Goal: Entertainment & Leisure: Browse casually

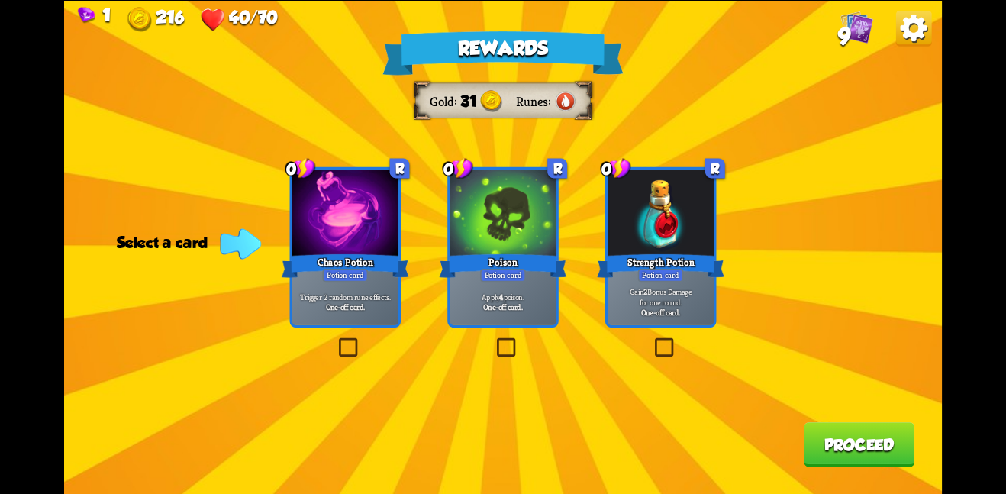
click at [621, 214] on div at bounding box center [661, 213] width 106 height 89
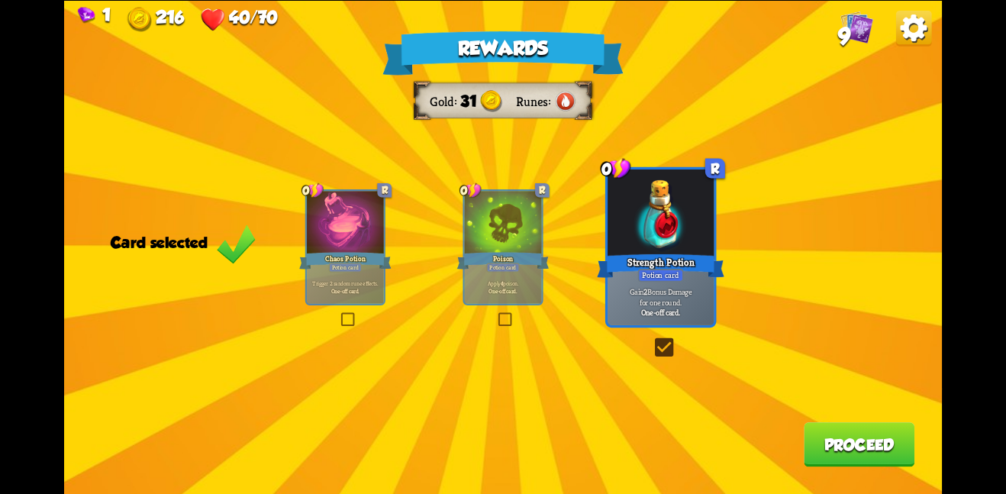
click at [833, 460] on button "Proceed" at bounding box center [859, 444] width 111 height 44
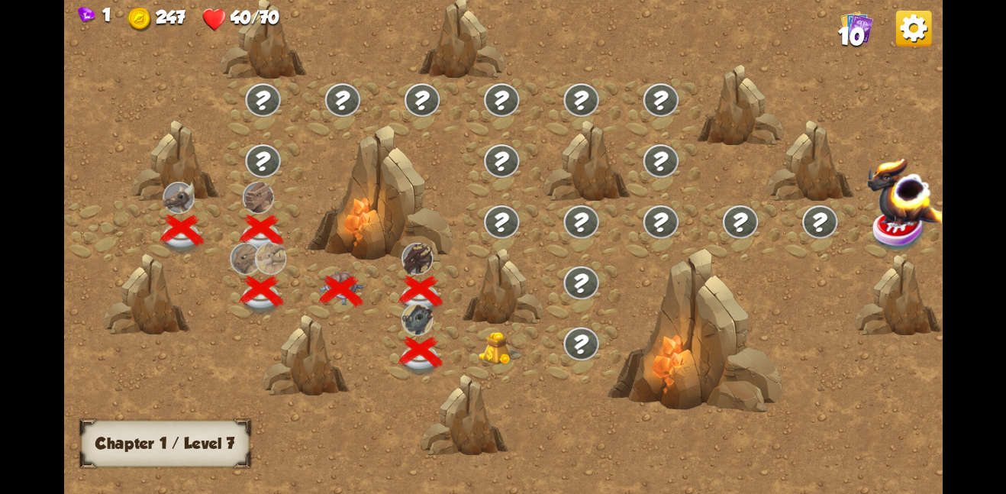
click at [501, 346] on img at bounding box center [501, 348] width 44 height 34
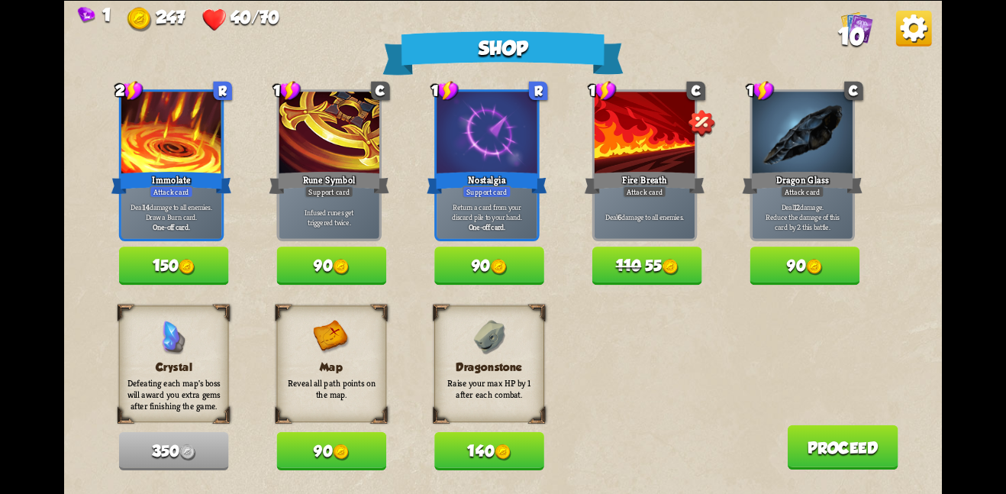
click at [364, 440] on button "90" at bounding box center [331, 451] width 110 height 38
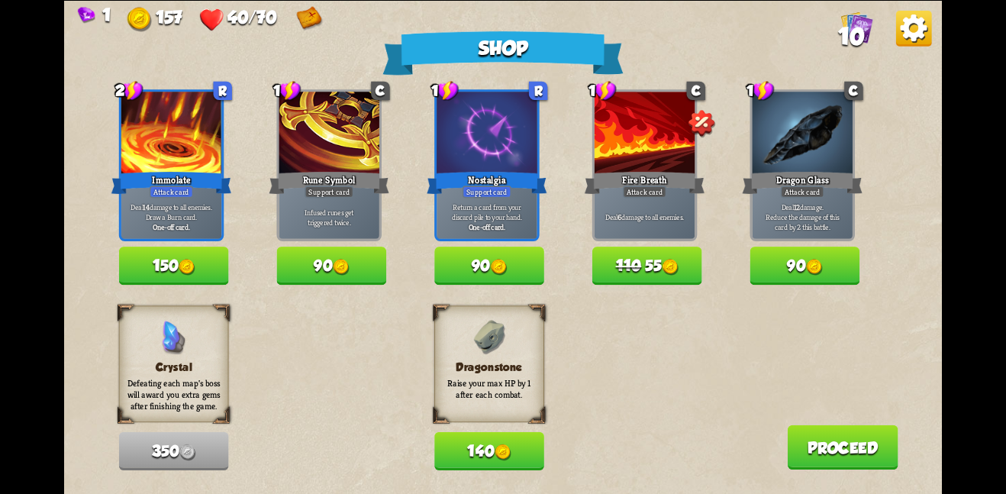
click at [832, 428] on button "Proceed" at bounding box center [842, 446] width 111 height 44
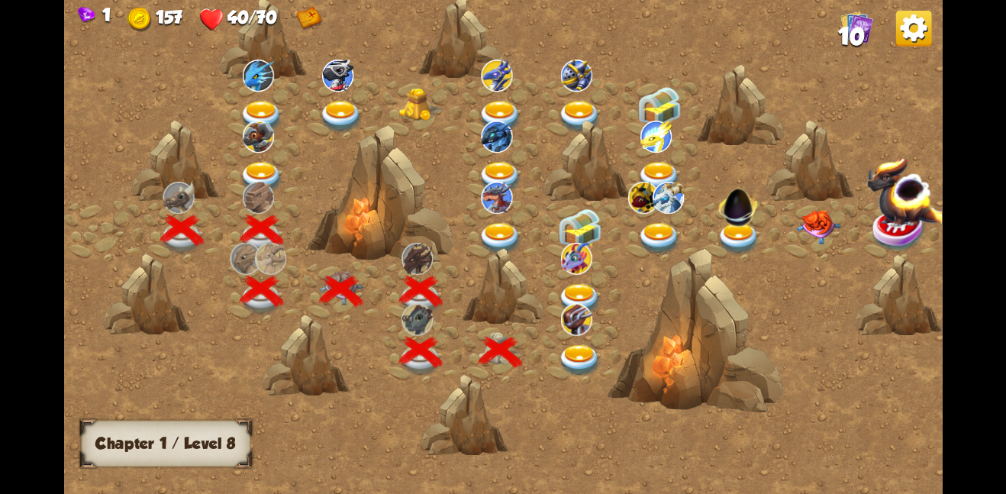
click at [569, 350] on img at bounding box center [580, 360] width 44 height 32
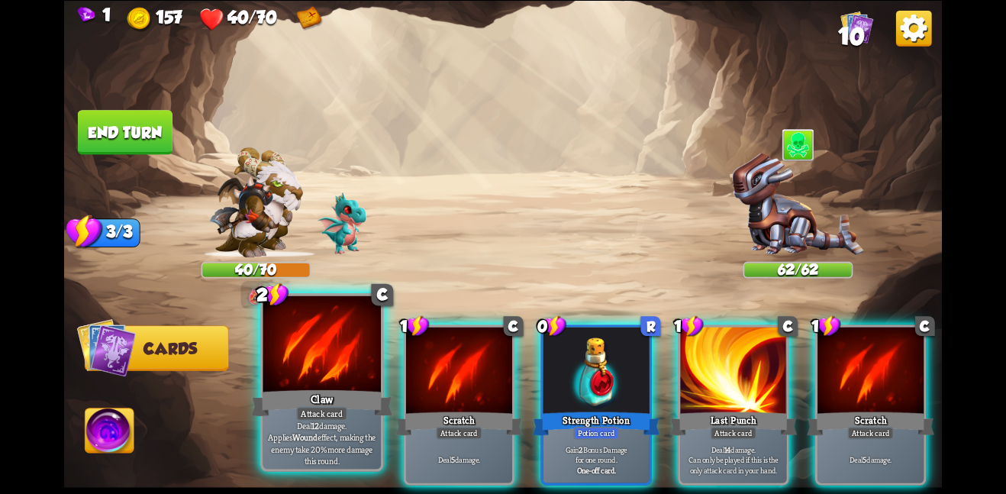
click at [314, 418] on div "Attack card" at bounding box center [321, 413] width 51 height 15
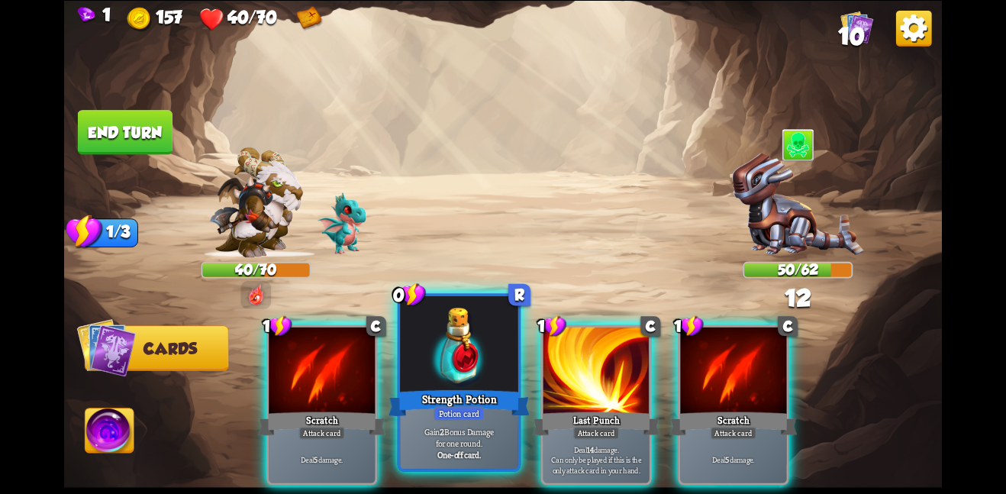
click at [441, 399] on div "Strength Potion" at bounding box center [459, 402] width 141 height 31
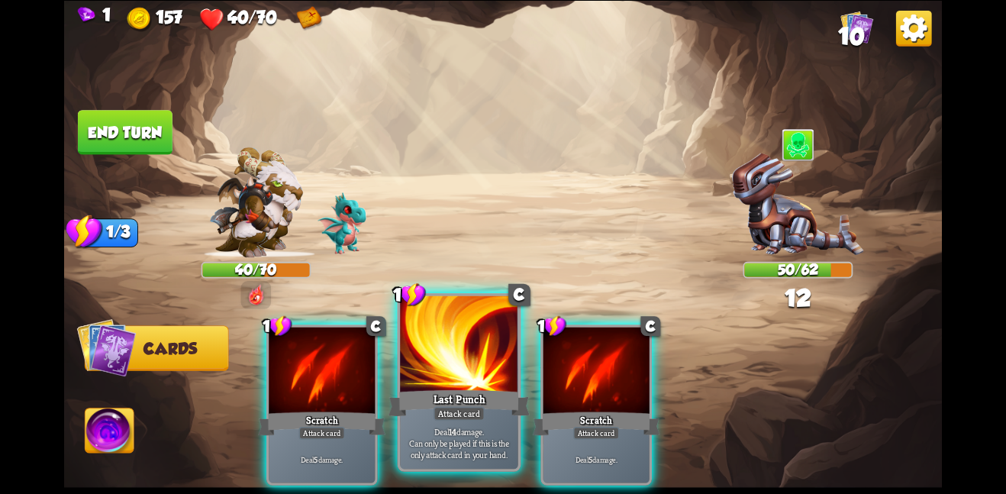
click at [447, 389] on div "Last Punch" at bounding box center [459, 402] width 141 height 31
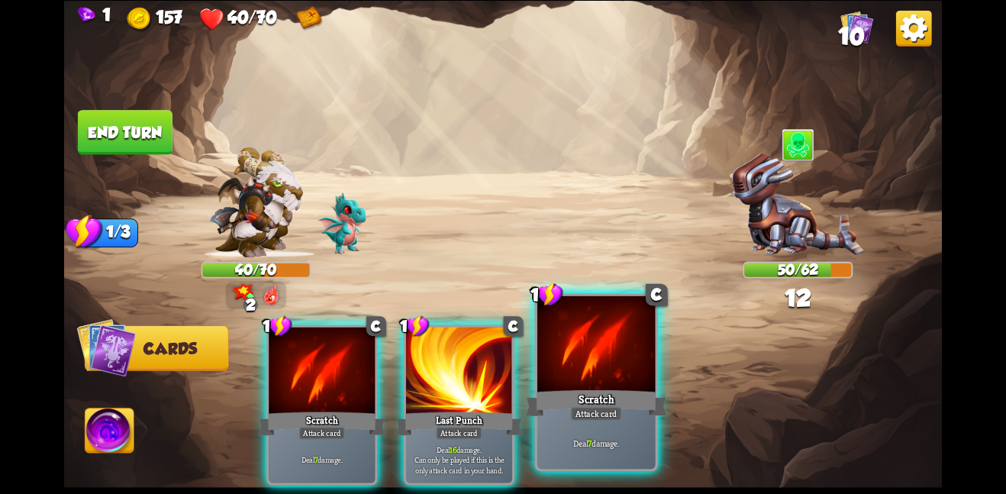
click at [596, 366] on div at bounding box center [596, 344] width 118 height 99
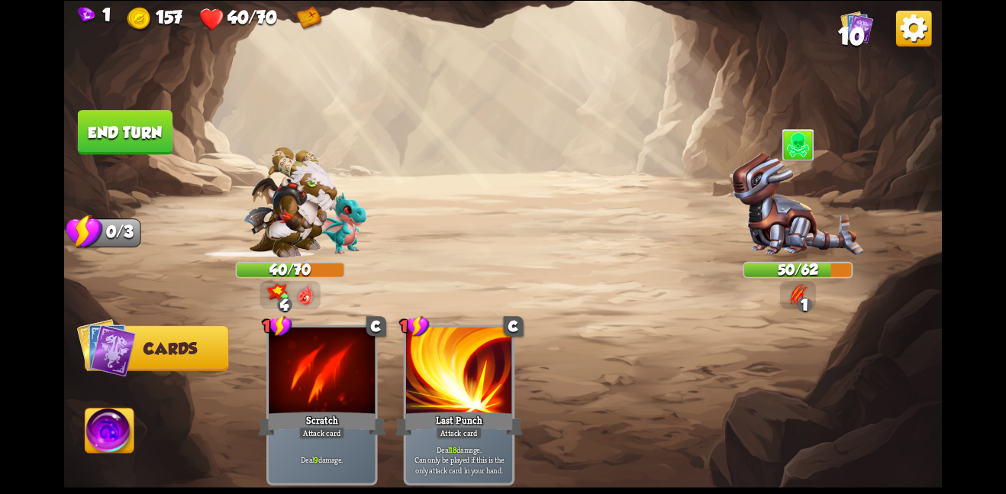
click at [149, 130] on button "End turn" at bounding box center [125, 132] width 95 height 44
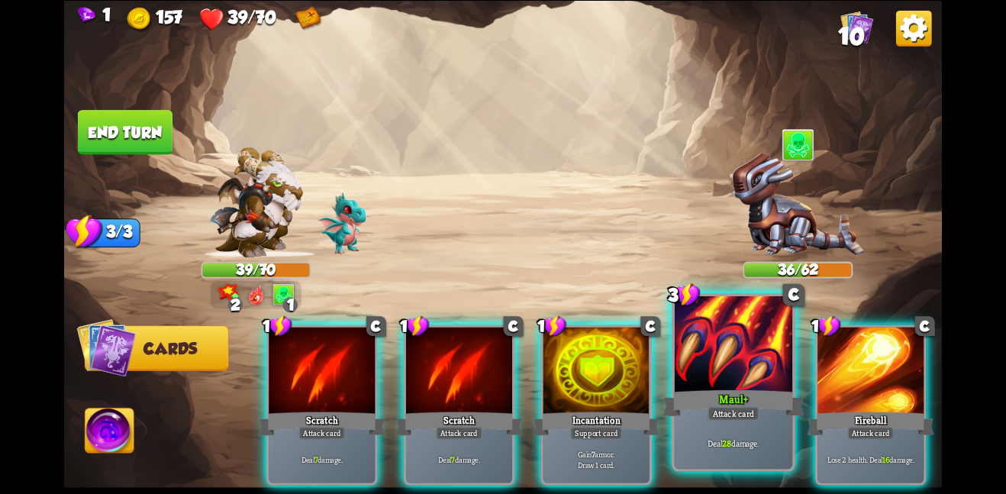
click at [710, 376] on div at bounding box center [734, 344] width 118 height 99
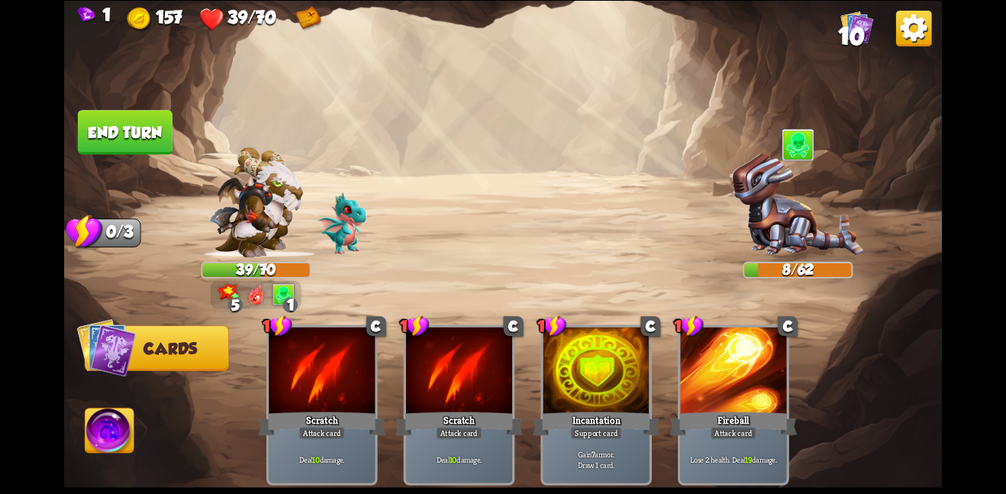
click at [140, 140] on button "End turn" at bounding box center [124, 132] width 97 height 46
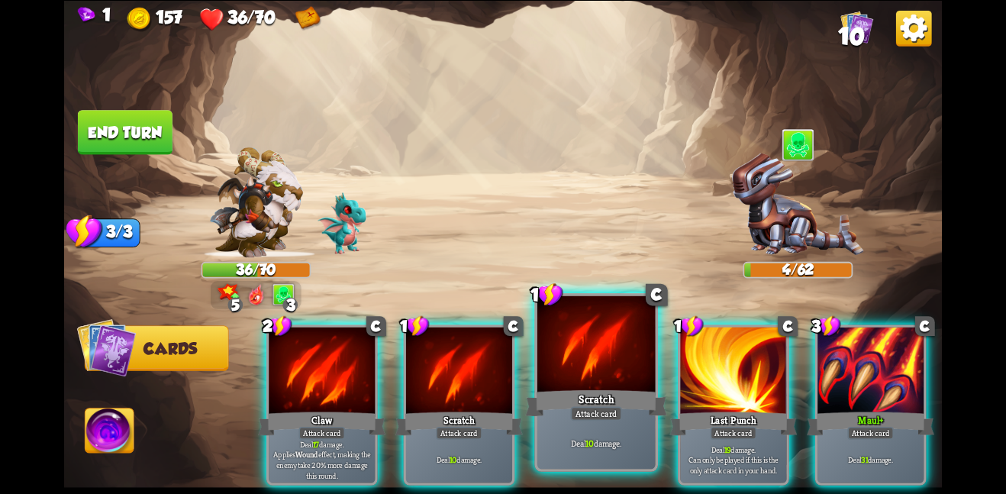
click at [605, 376] on div at bounding box center [596, 344] width 118 height 99
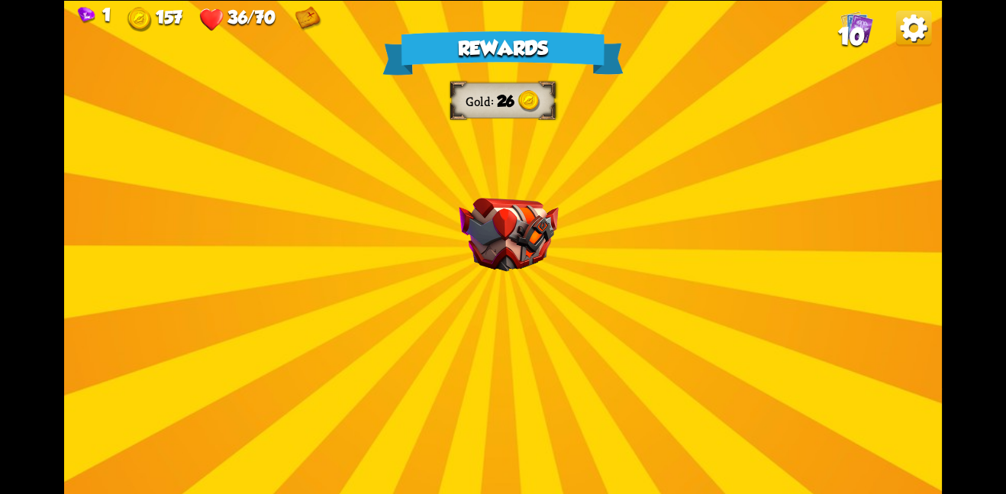
click at [538, 293] on div "Rewards Gold 26 Select a card 1 C Fire Breath Attack card Deal 6 damage to all …" at bounding box center [503, 247] width 878 height 494
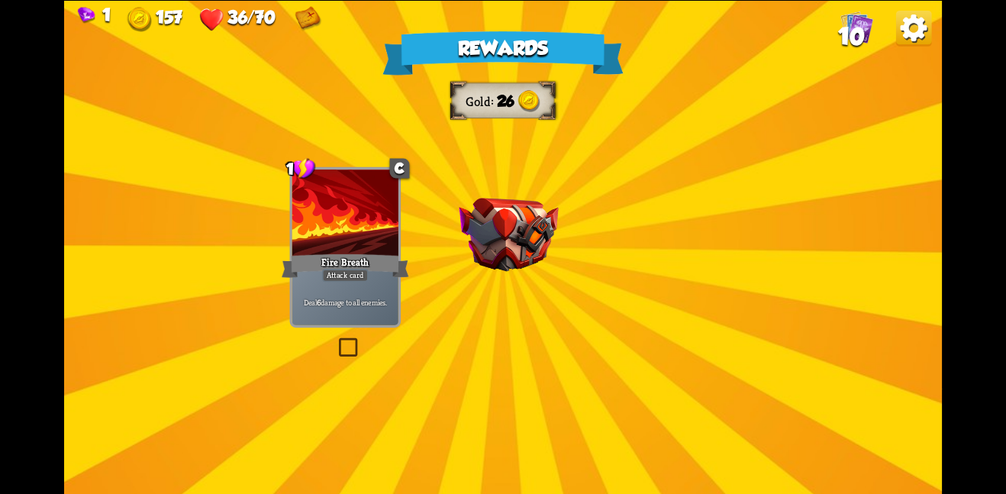
click at [516, 198] on img at bounding box center [508, 235] width 99 height 74
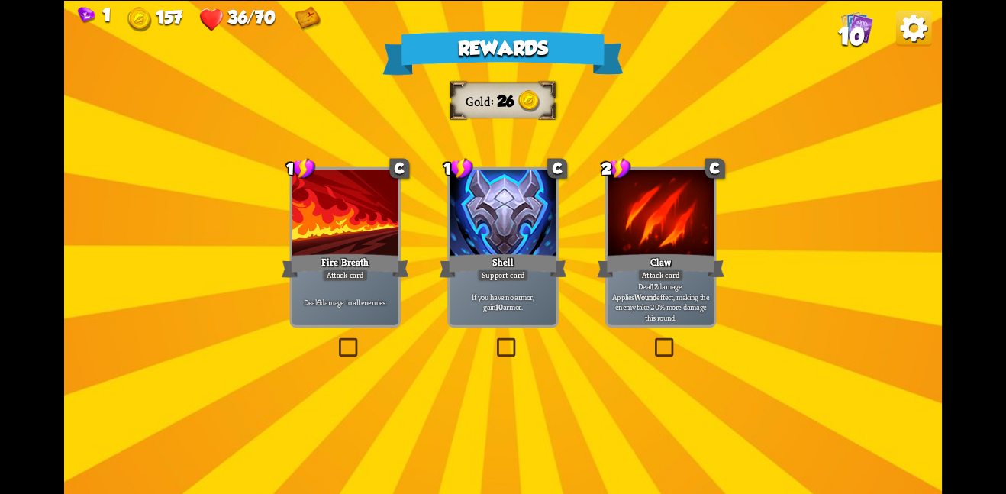
click at [682, 244] on div at bounding box center [661, 213] width 106 height 89
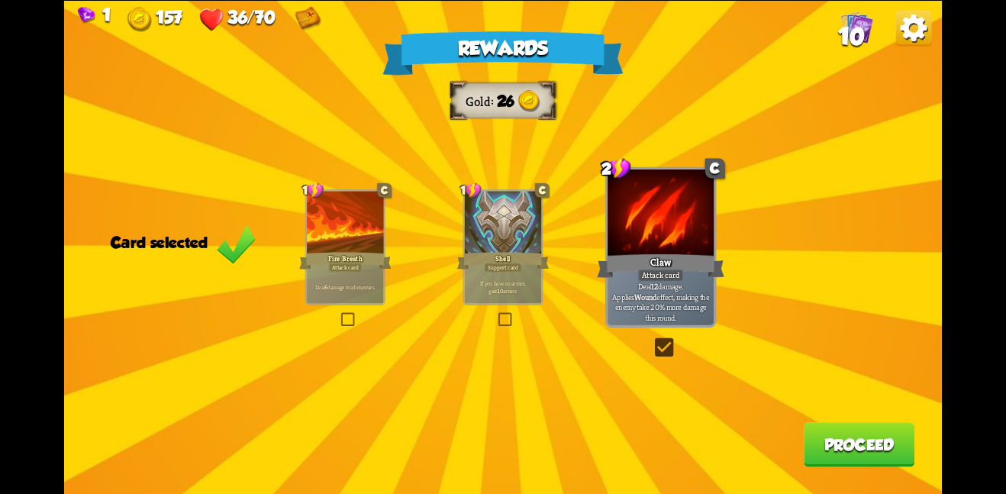
click at [813, 440] on button "Proceed" at bounding box center [859, 444] width 111 height 44
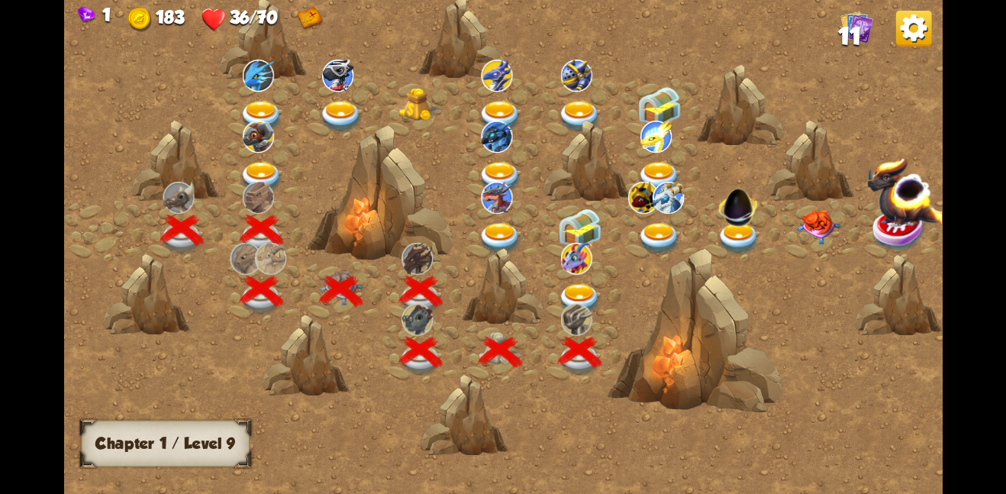
click at [583, 289] on img at bounding box center [580, 299] width 44 height 32
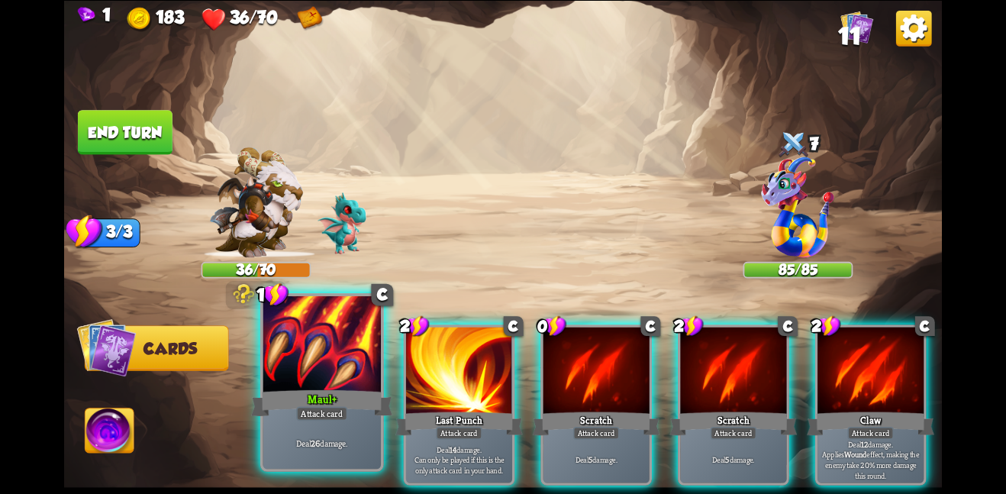
click at [367, 393] on div "Maul+" at bounding box center [321, 402] width 141 height 31
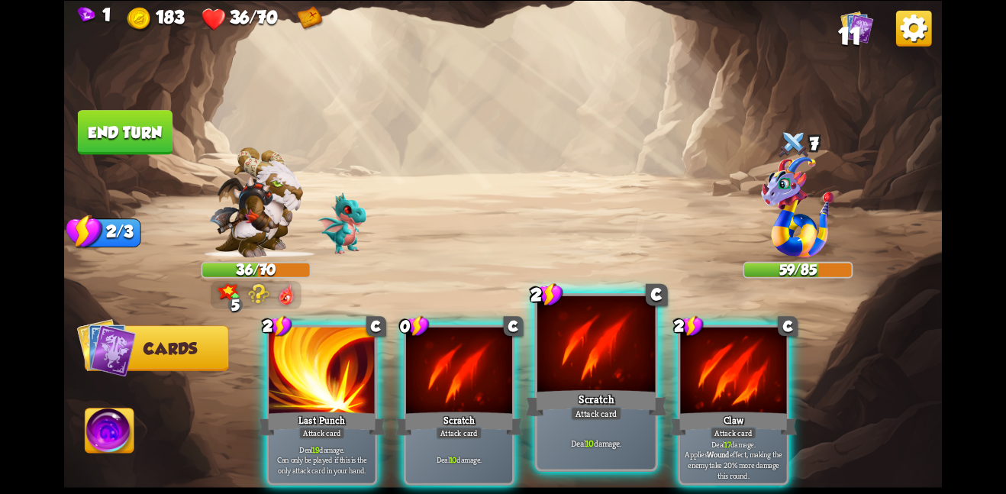
click at [633, 335] on div at bounding box center [596, 344] width 118 height 99
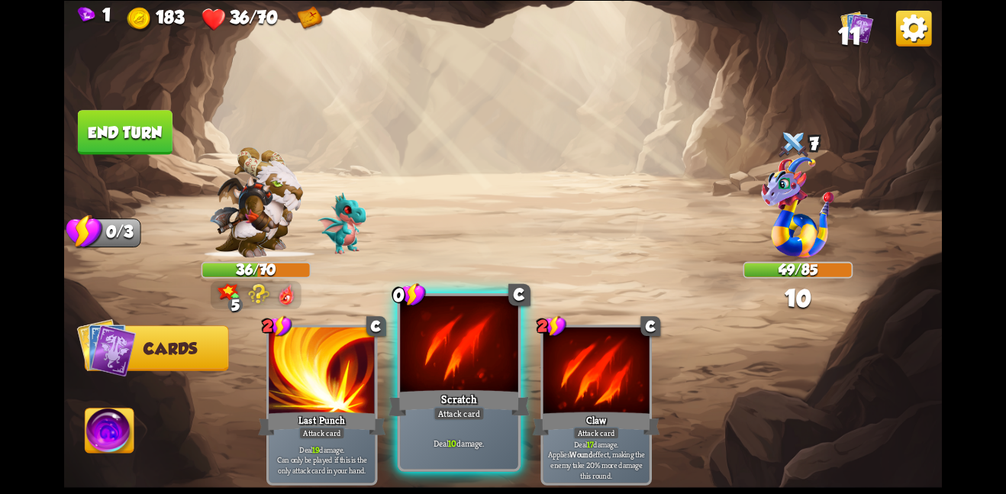
click at [499, 371] on div at bounding box center [459, 344] width 118 height 99
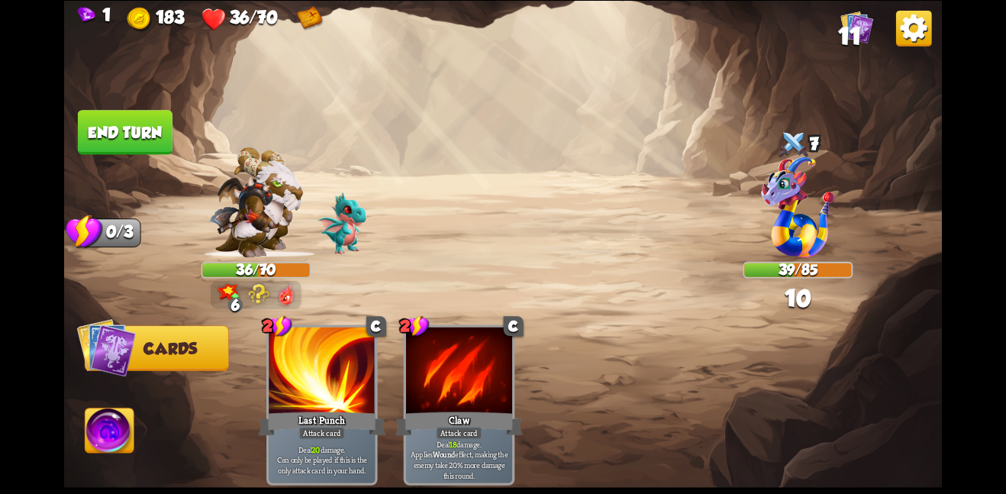
click at [148, 150] on button "End turn" at bounding box center [125, 132] width 95 height 44
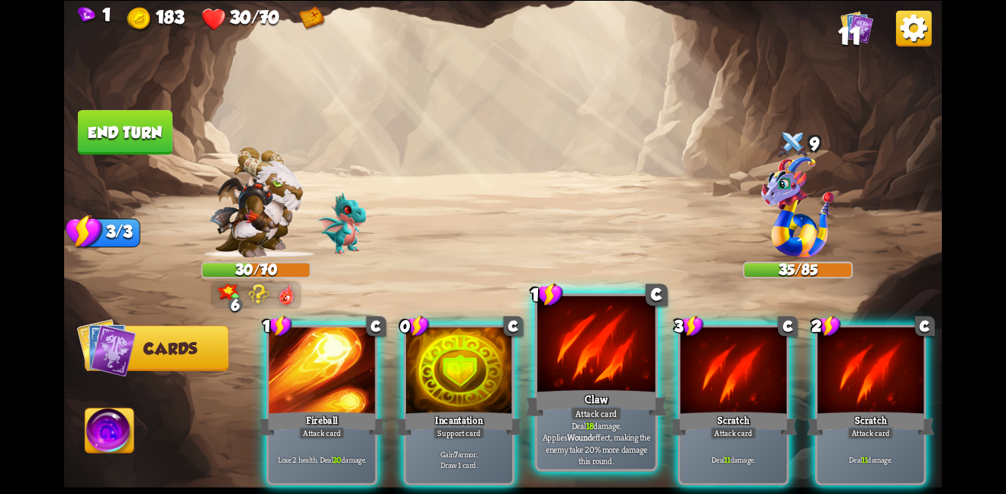
click at [638, 405] on div "Claw" at bounding box center [595, 402] width 141 height 31
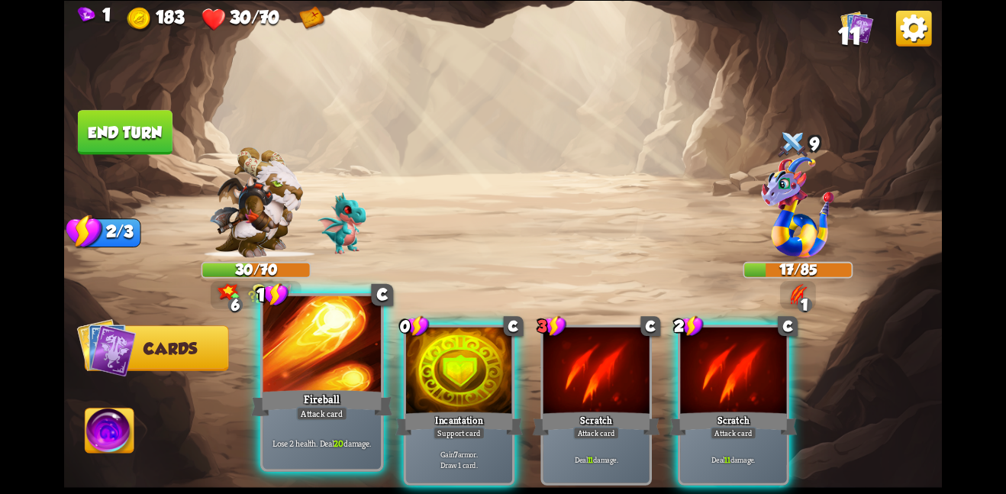
click at [334, 379] on div at bounding box center [322, 344] width 118 height 99
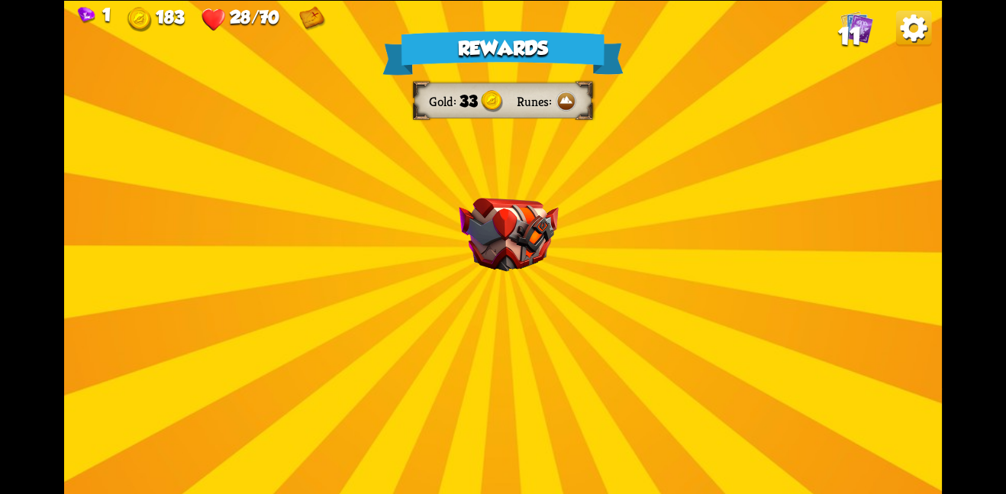
click at [429, 335] on div "Rewards Gold 33 Runes Select a card 1 C Enchanted Scratch Attack card Deal 7 da…" at bounding box center [503, 247] width 878 height 494
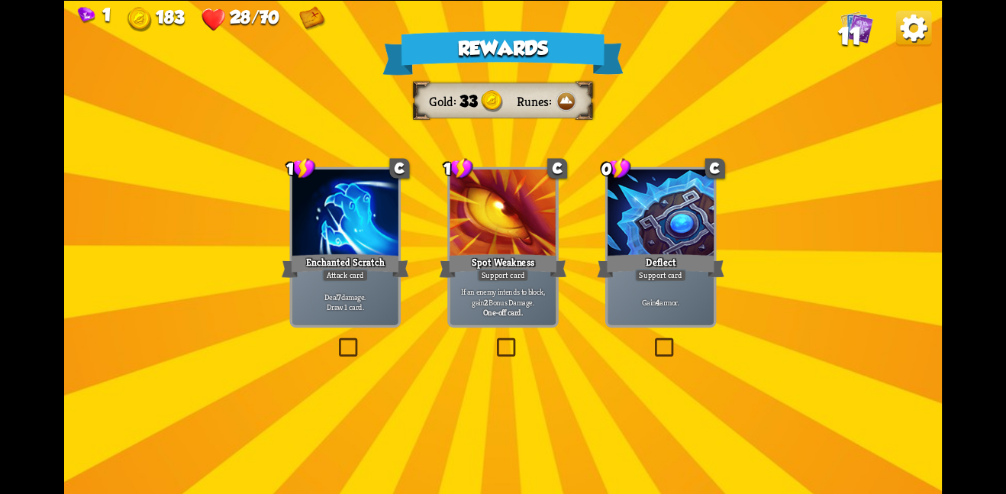
click at [466, 297] on p "If an enemy intends to block, gain 2 Bonus Damage." at bounding box center [503, 296] width 101 height 21
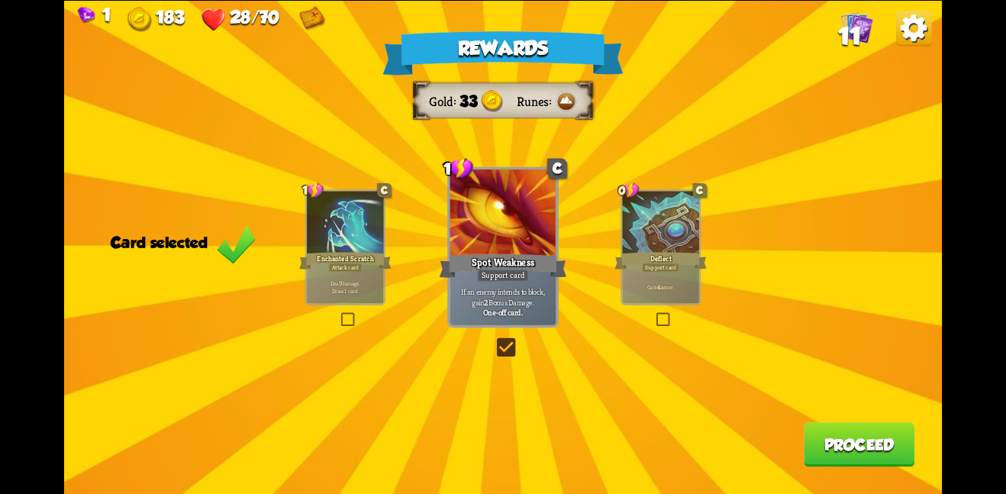
click at [820, 447] on button "Proceed" at bounding box center [859, 444] width 111 height 44
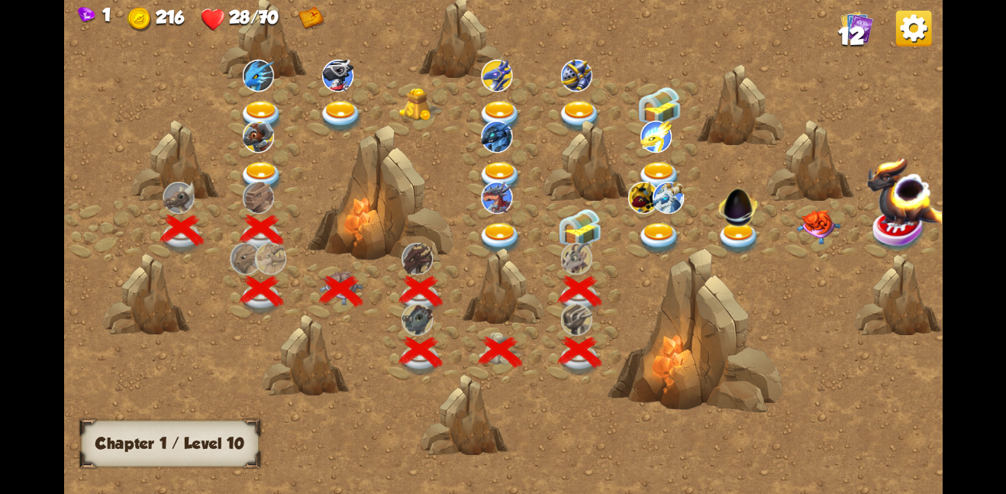
click at [582, 231] on img at bounding box center [580, 228] width 44 height 41
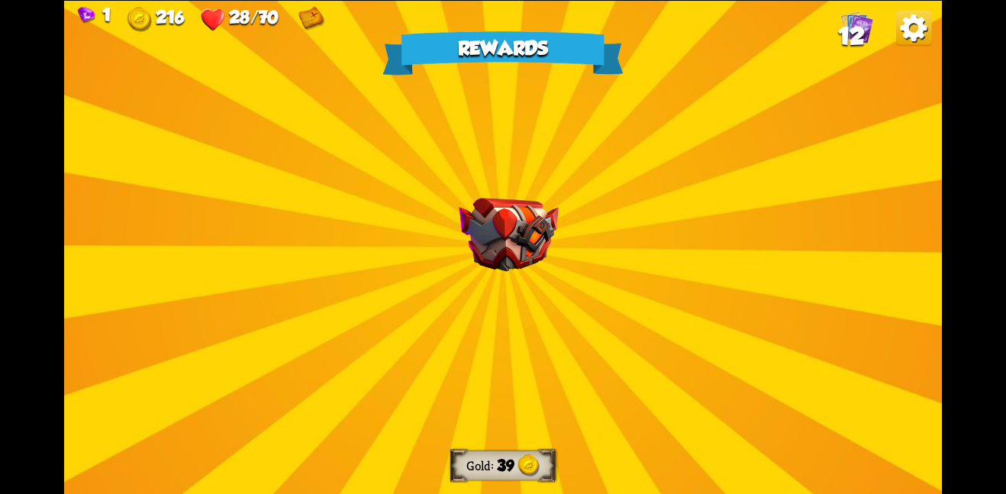
click at [509, 234] on img at bounding box center [508, 235] width 99 height 74
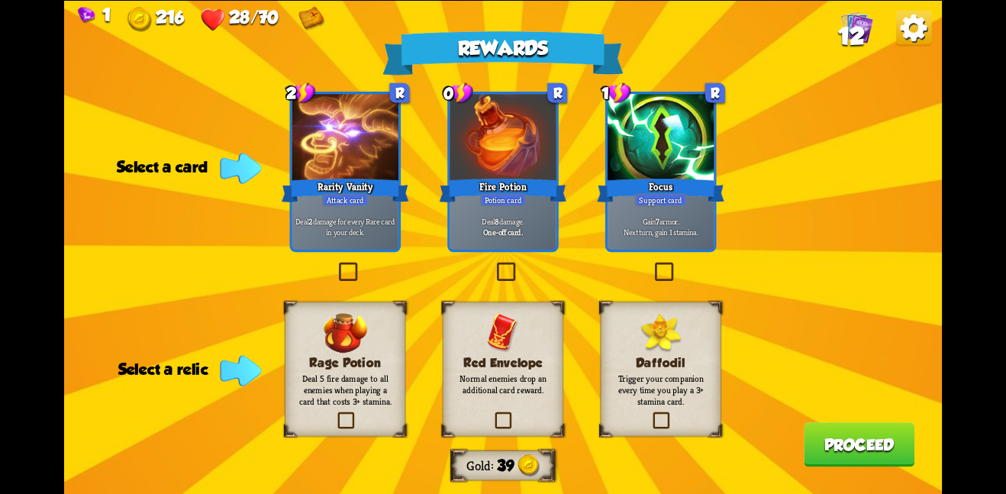
click at [533, 344] on div "Red Envelope Normal enemies drop an additional card reward." at bounding box center [503, 369] width 121 height 134
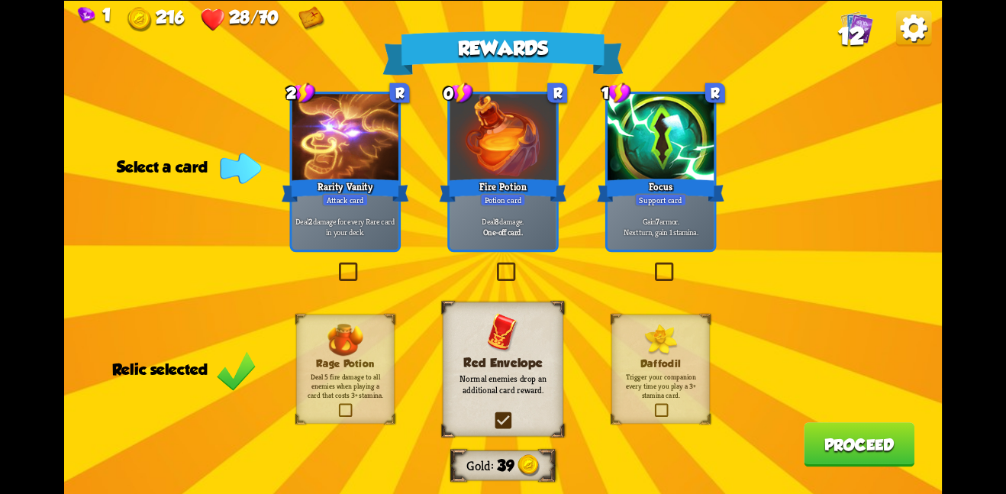
click at [879, 444] on button "Proceed" at bounding box center [859, 444] width 111 height 44
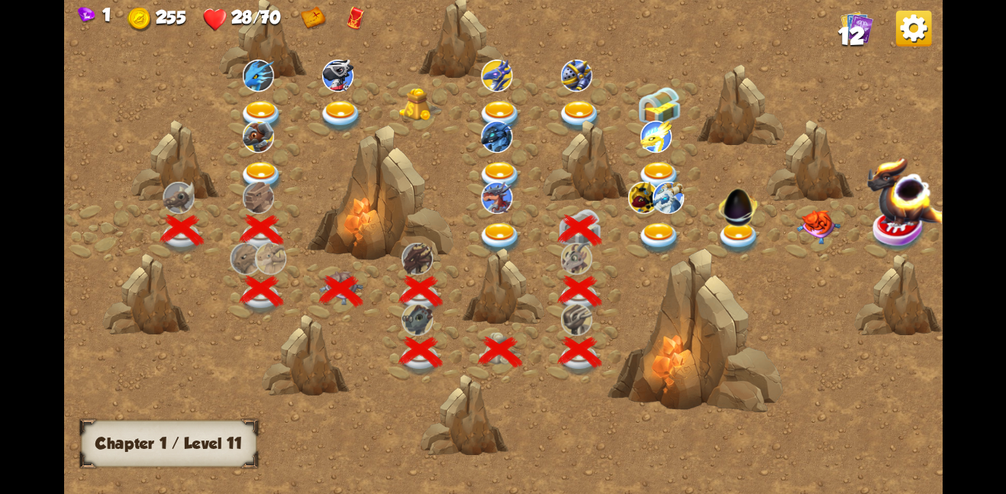
scroll to position [0, 232]
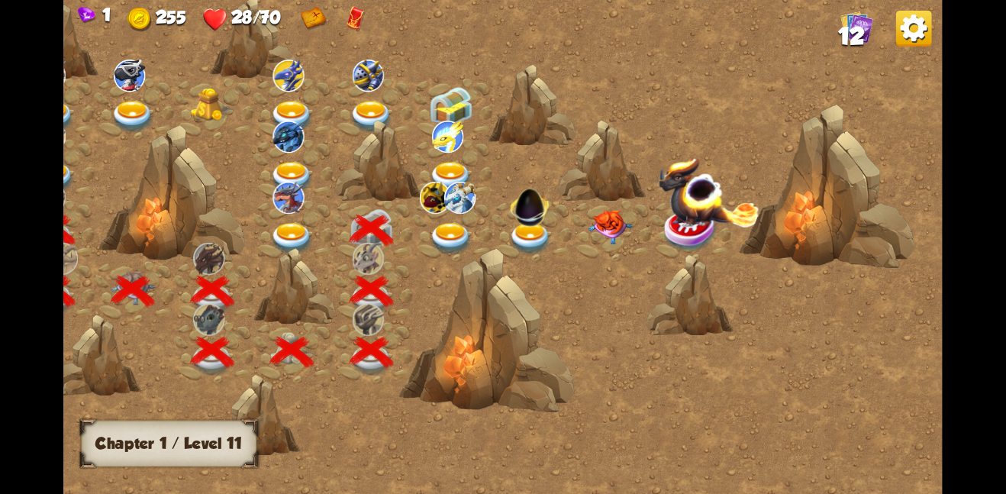
click at [278, 230] on img at bounding box center [291, 238] width 44 height 32
click at [463, 226] on img at bounding box center [451, 238] width 44 height 32
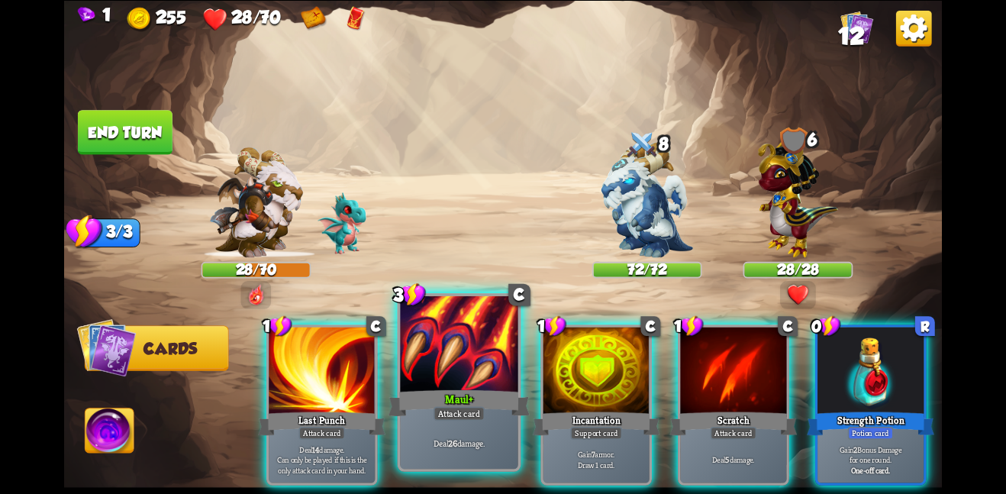
click at [500, 321] on div at bounding box center [459, 344] width 118 height 99
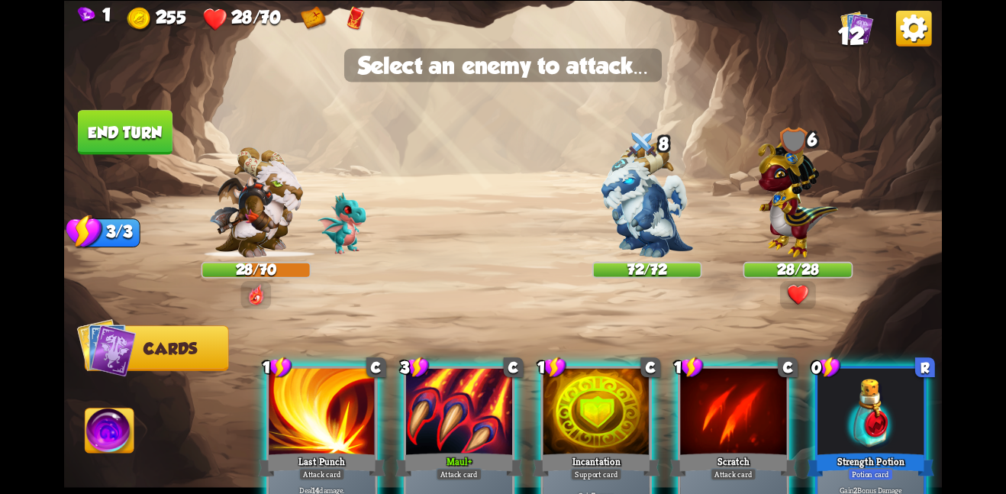
click at [482, 364] on div "1 C Last Punch Attack card Deal 14 damage. Can only be played if this is the on…" at bounding box center [591, 425] width 702 height 220
click at [644, 218] on img at bounding box center [648, 199] width 92 height 115
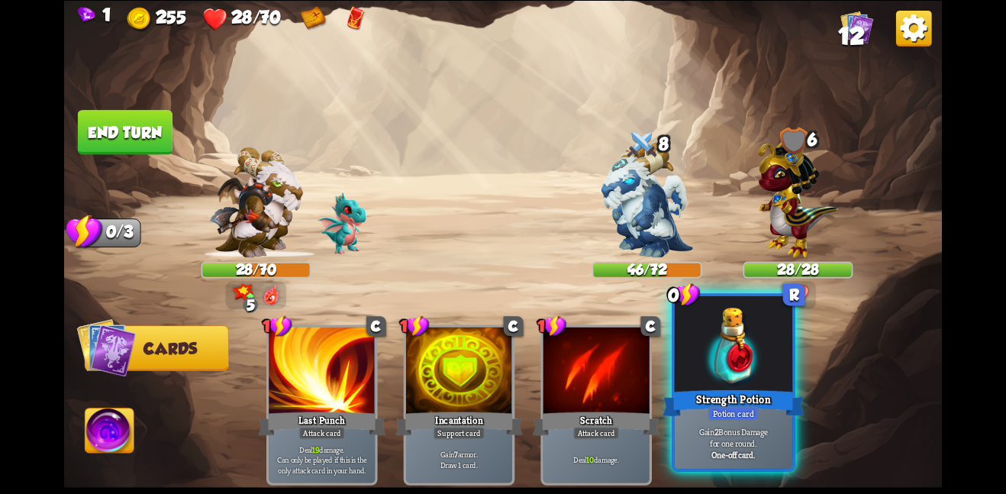
click at [775, 346] on div at bounding box center [734, 344] width 118 height 99
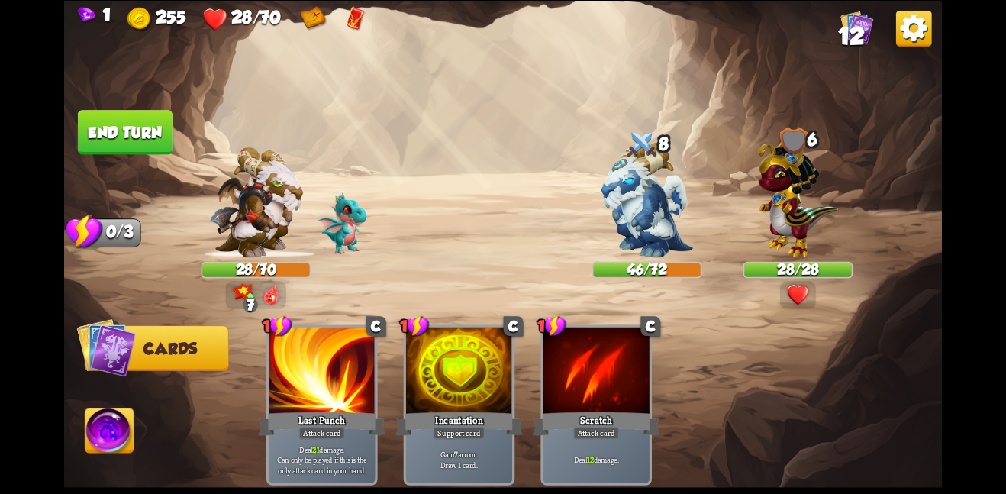
click at [131, 118] on button "End turn" at bounding box center [125, 132] width 95 height 44
